Goal: Navigation & Orientation: Find specific page/section

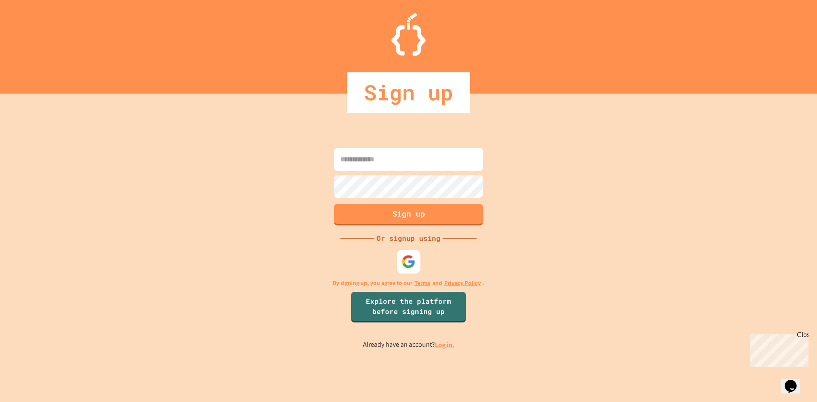
click at [408, 263] on img at bounding box center [408, 261] width 14 height 14
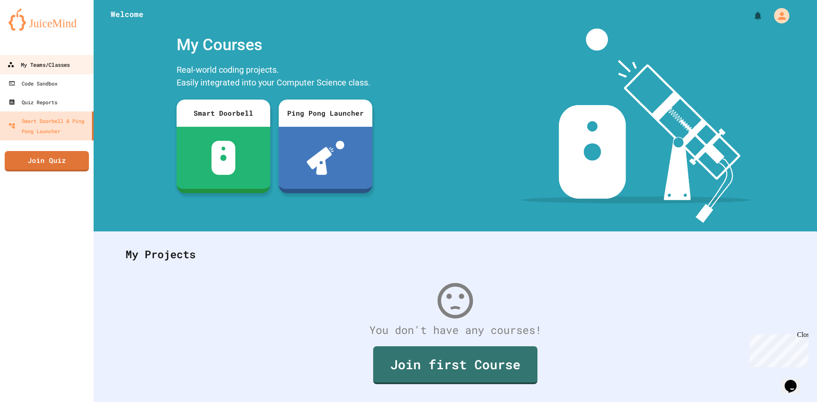
click at [23, 63] on div "My Teams/Classes" at bounding box center [38, 65] width 63 height 11
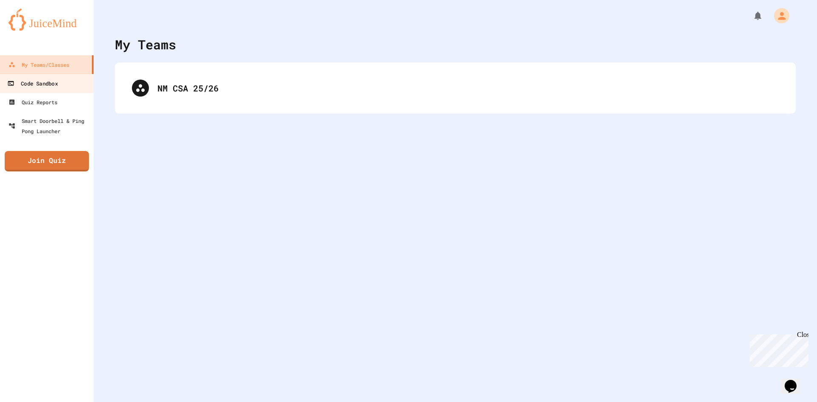
click at [38, 76] on link "Code Sandbox" at bounding box center [47, 83] width 97 height 19
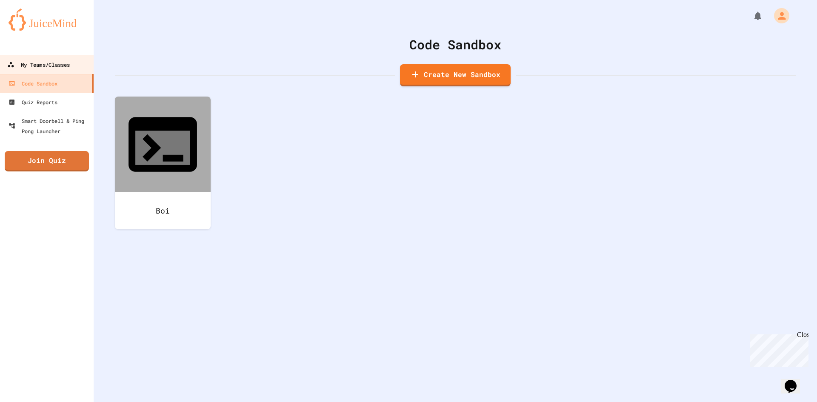
click at [42, 65] on div "My Teams/Classes" at bounding box center [38, 65] width 63 height 11
